Goal: Information Seeking & Learning: Learn about a topic

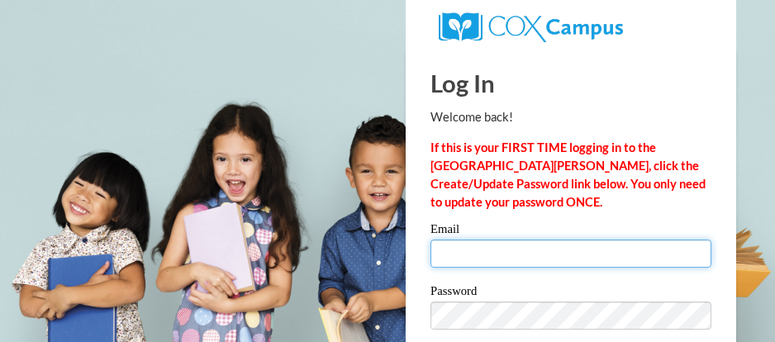
click at [482, 252] on input "Email" at bounding box center [570, 254] width 281 height 28
type input "[EMAIL_ADDRESS][DOMAIN_NAME]"
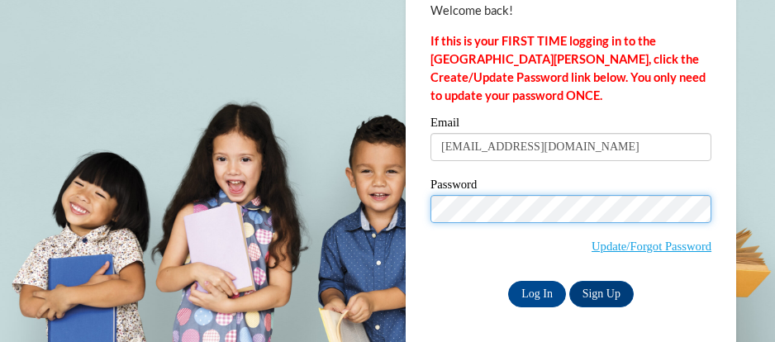
scroll to position [107, 0]
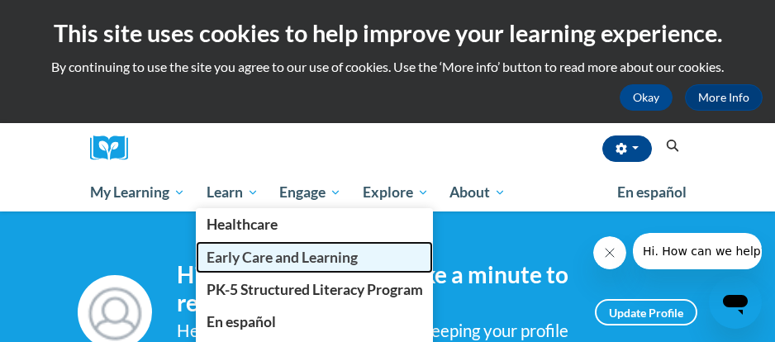
click at [255, 261] on span "Early Care and Learning" at bounding box center [282, 257] width 151 height 17
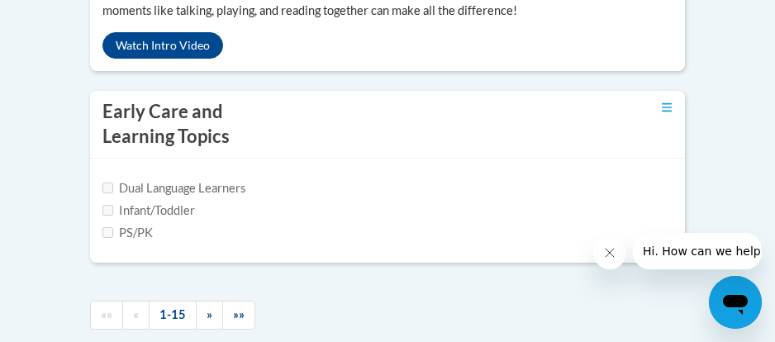
click at [109, 231] on input "PS/PK" at bounding box center [107, 232] width 11 height 11
checkbox input "true"
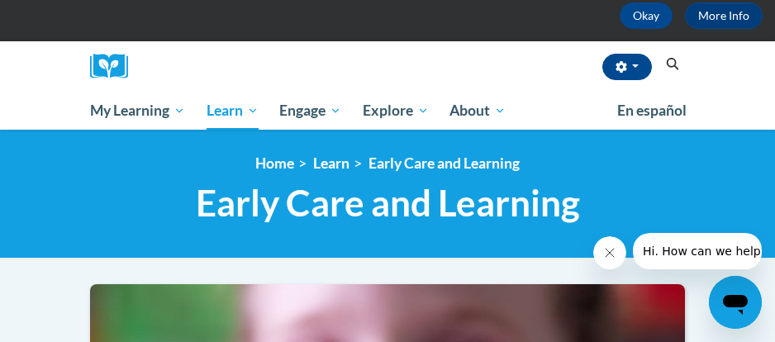
scroll to position [83, 0]
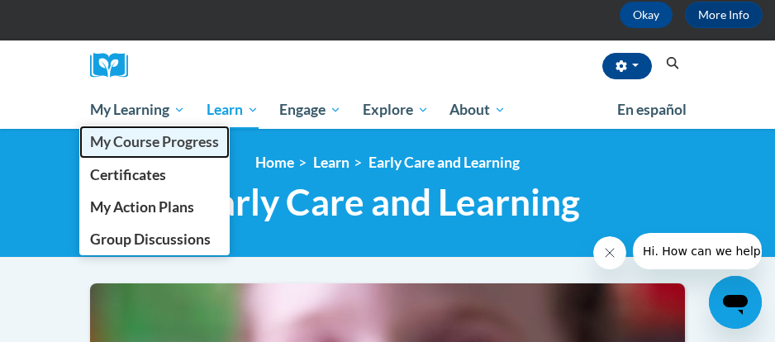
click at [159, 148] on span "My Course Progress" at bounding box center [154, 141] width 129 height 17
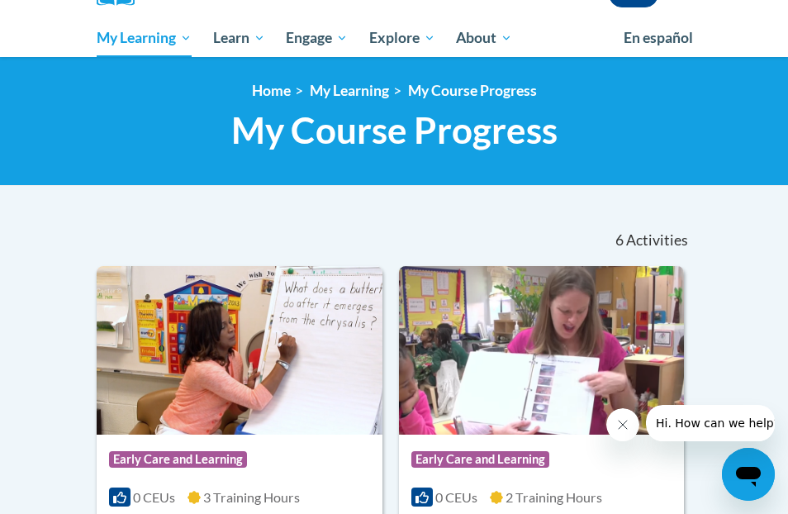
scroll to position [496, 0]
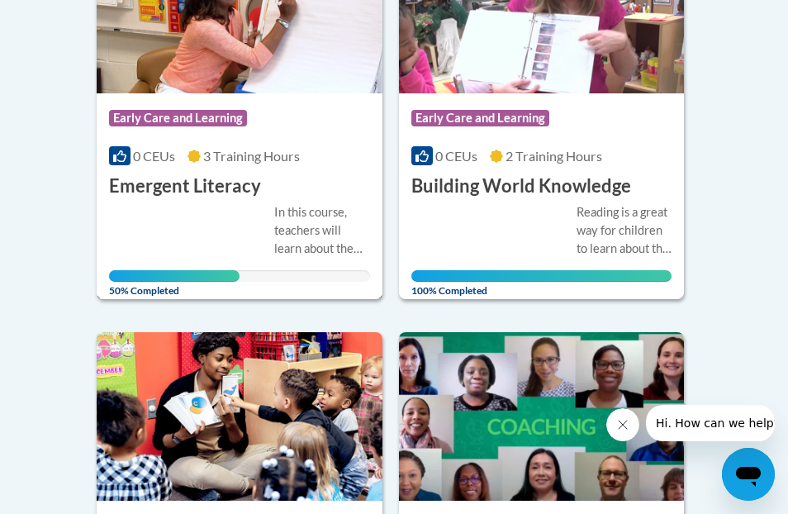
click at [259, 207] on div "In this course, teachers will learn about the important emergent literacy skill…" at bounding box center [239, 242] width 261 height 78
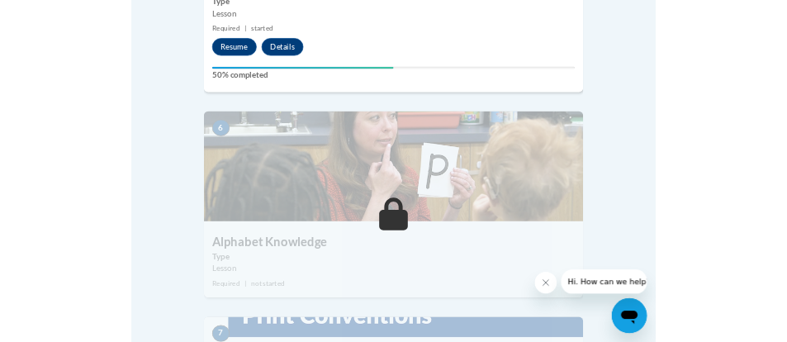
scroll to position [2148, 0]
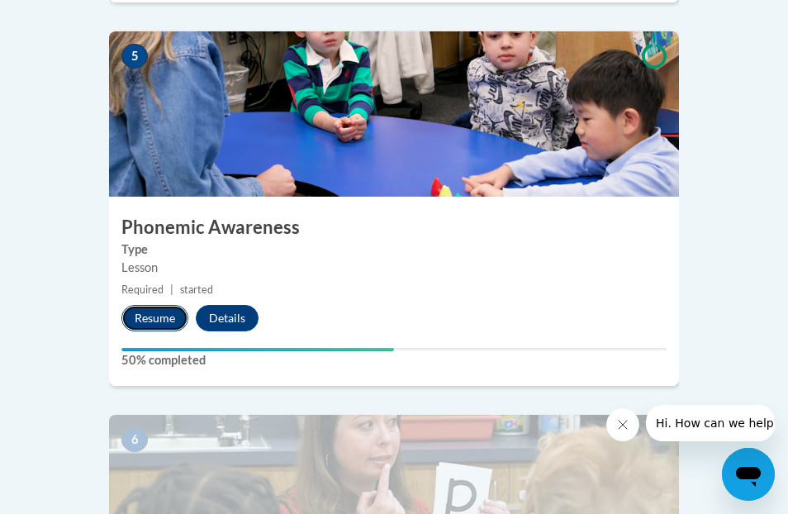
click at [159, 305] on button "Resume" at bounding box center [154, 318] width 67 height 26
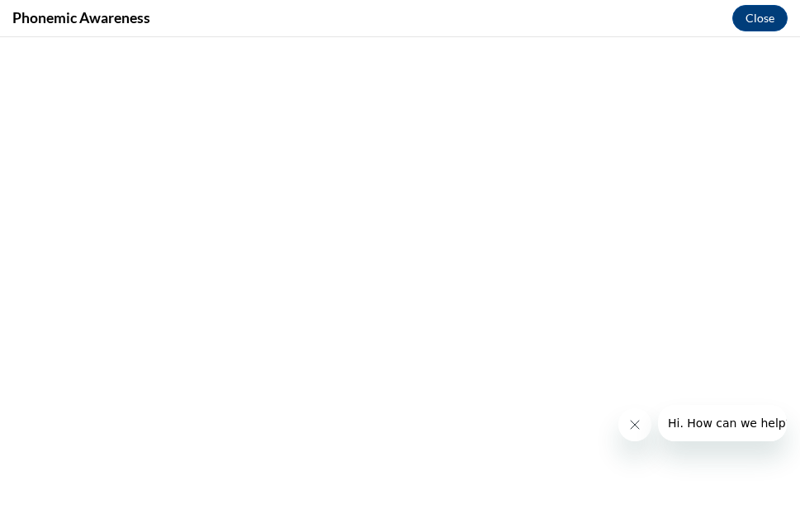
click at [621, 426] on button "Close message from company" at bounding box center [634, 424] width 33 height 33
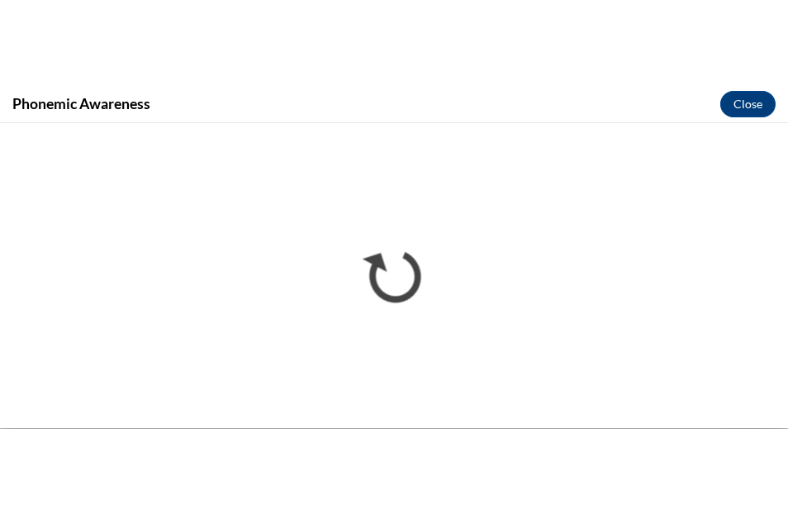
scroll to position [0, 0]
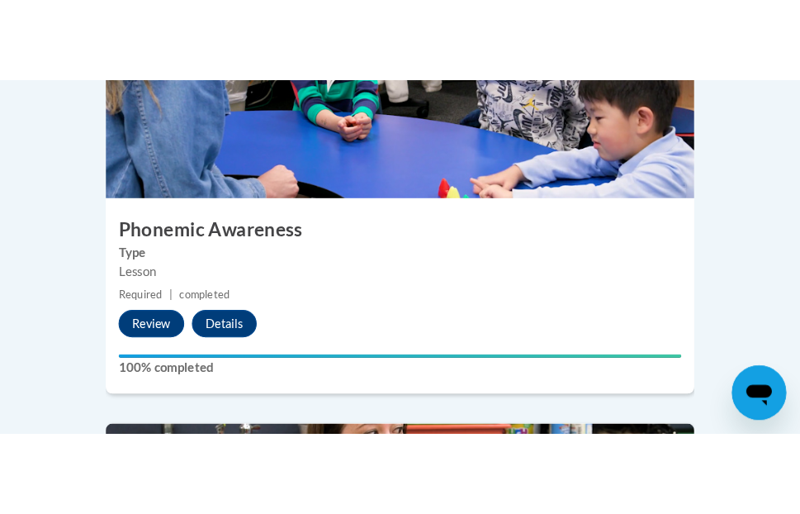
scroll to position [2643, 0]
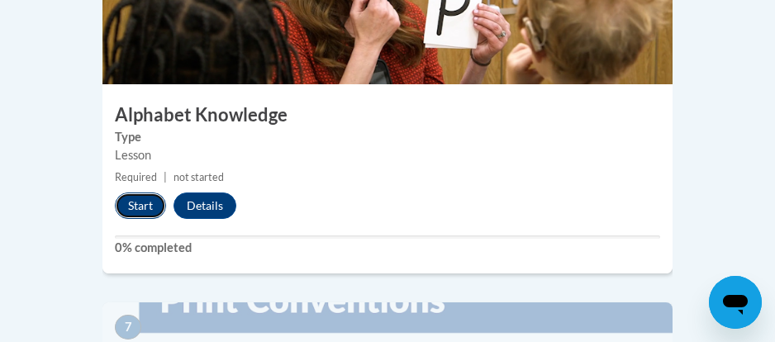
click at [146, 192] on button "Start" at bounding box center [140, 205] width 51 height 26
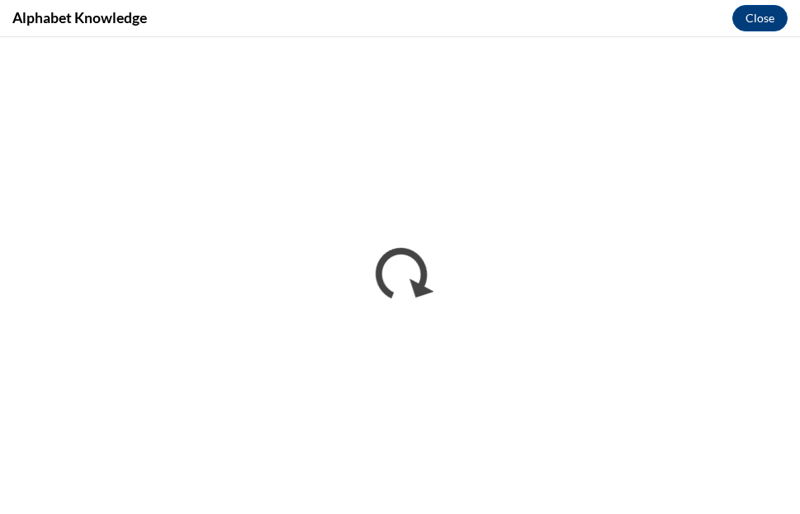
scroll to position [0, 0]
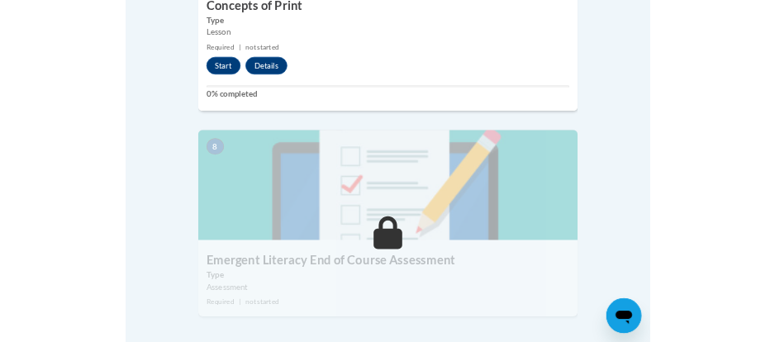
scroll to position [3139, 0]
